Goal: Task Accomplishment & Management: Use online tool/utility

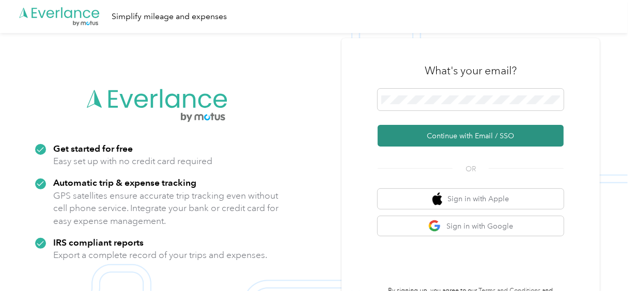
click at [459, 132] on button "Continue with Email / SSO" at bounding box center [470, 136] width 186 height 22
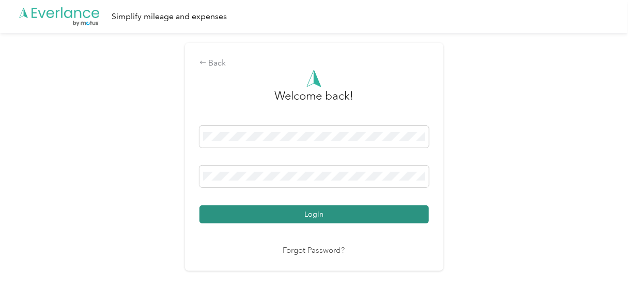
click at [317, 210] on button "Login" at bounding box center [313, 215] width 229 height 18
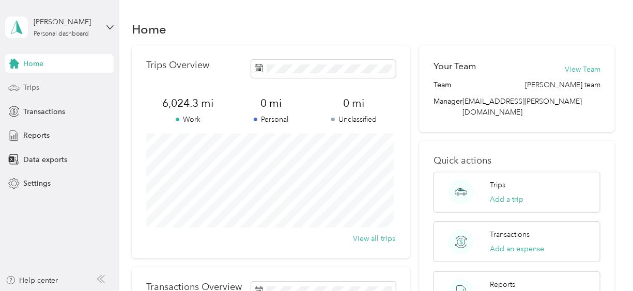
click at [36, 87] on span "Trips" at bounding box center [31, 87] width 16 height 11
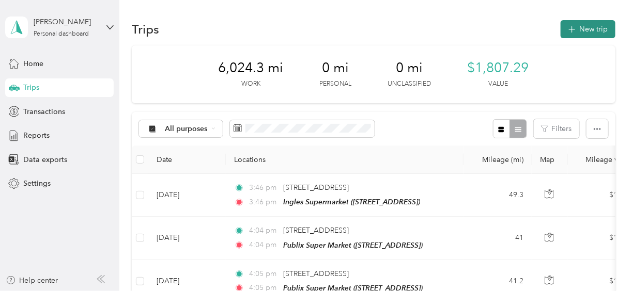
click at [587, 27] on button "New trip" at bounding box center [587, 29] width 55 height 18
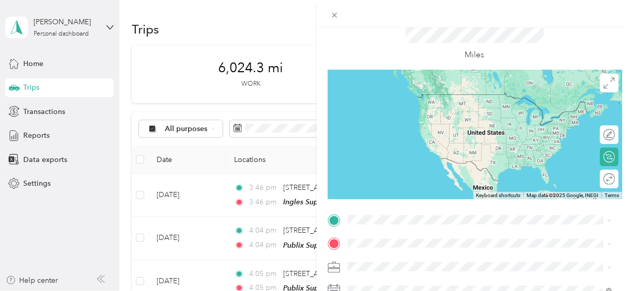
scroll to position [140, 0]
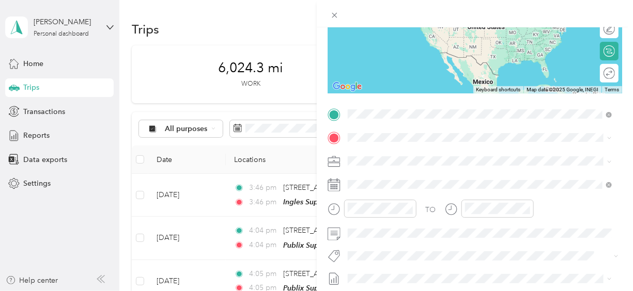
click at [434, 155] on span "[STREET_ADDRESS][US_STATE]" at bounding box center [418, 151] width 103 height 9
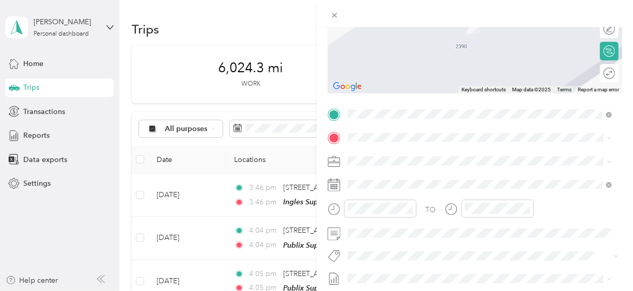
click at [442, 187] on div "TEAM Publix Super Market [STREET_ADDRESS]" at bounding box center [419, 185] width 105 height 25
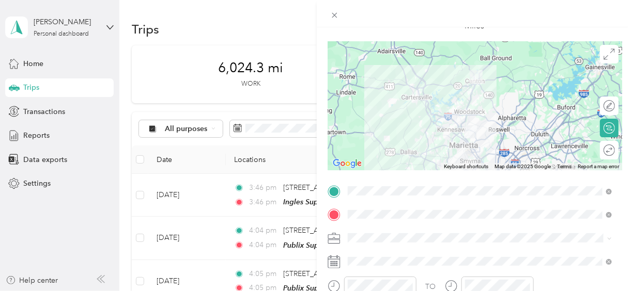
scroll to position [93, 0]
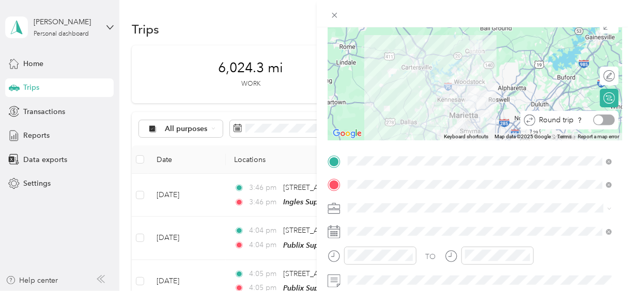
click at [599, 121] on div at bounding box center [604, 120] width 22 height 11
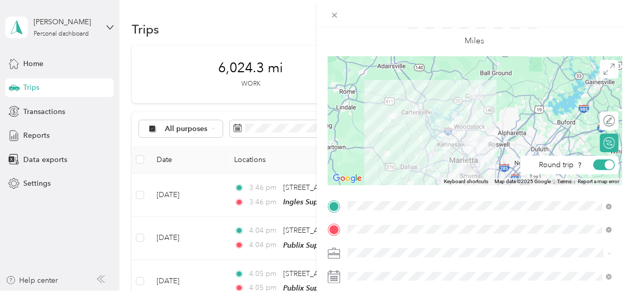
scroll to position [0, 0]
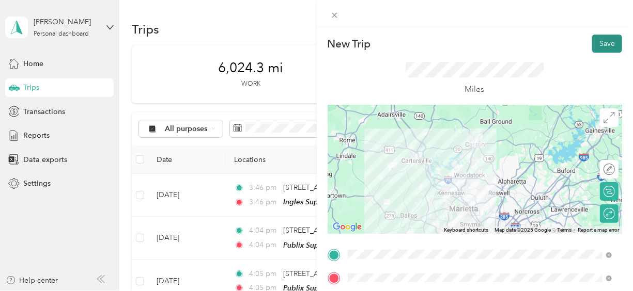
click at [603, 41] on button "Save" at bounding box center [607, 44] width 30 height 18
